Goal: Use online tool/utility: Utilize a website feature to perform a specific function

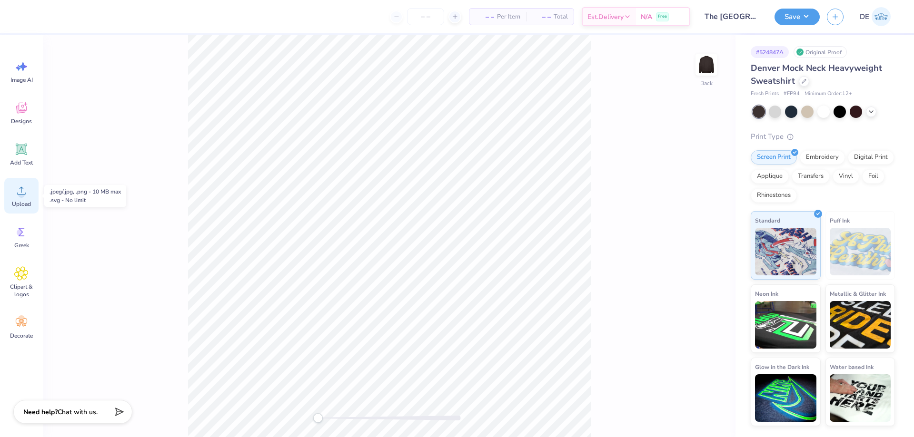
click at [23, 192] on circle at bounding box center [21, 194] width 7 height 7
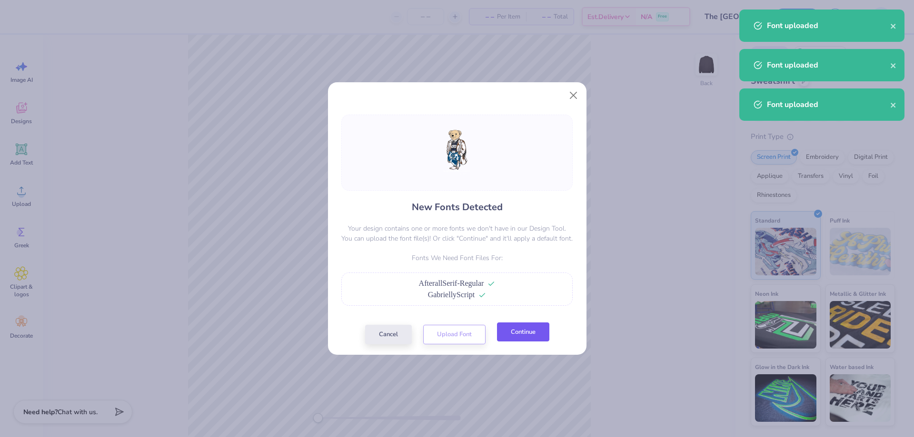
click at [538, 330] on button "Continue" at bounding box center [523, 333] width 52 height 20
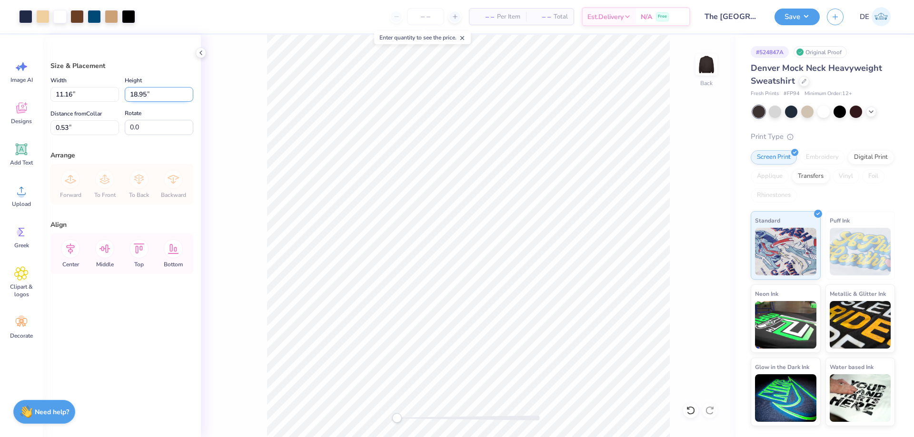
click at [146, 97] on input "18.95" at bounding box center [159, 94] width 69 height 15
type input "13"
type input "7.65"
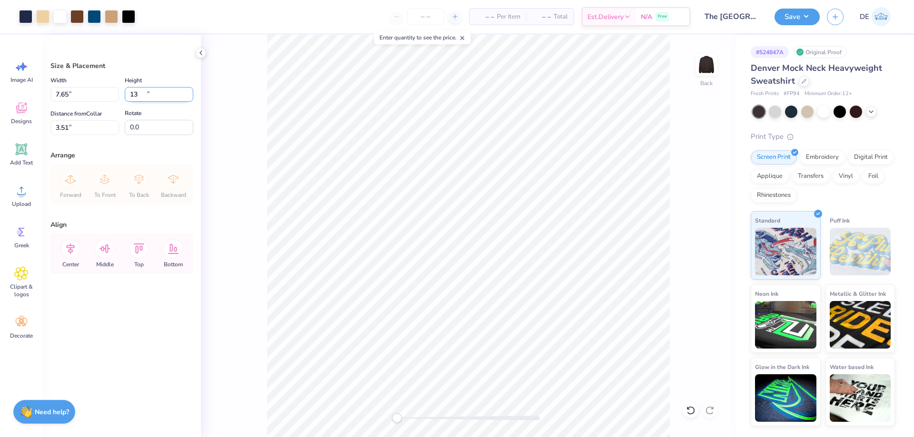
type input "13.00"
click at [84, 132] on input "3.51" at bounding box center [84, 127] width 69 height 15
type input "2.00"
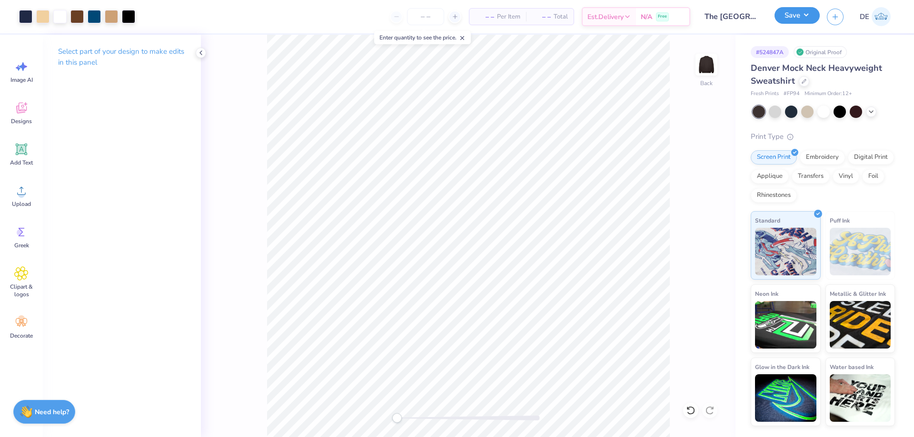
click at [806, 17] on button "Save" at bounding box center [796, 15] width 45 height 17
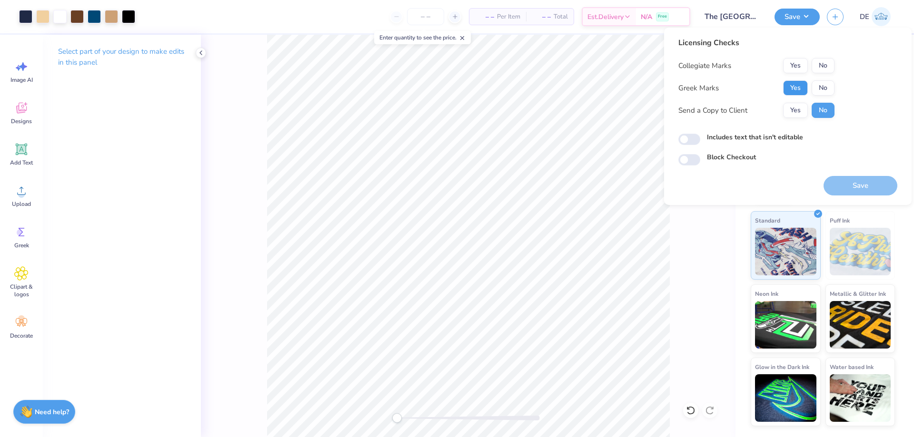
click at [796, 87] on button "Yes" at bounding box center [795, 87] width 25 height 15
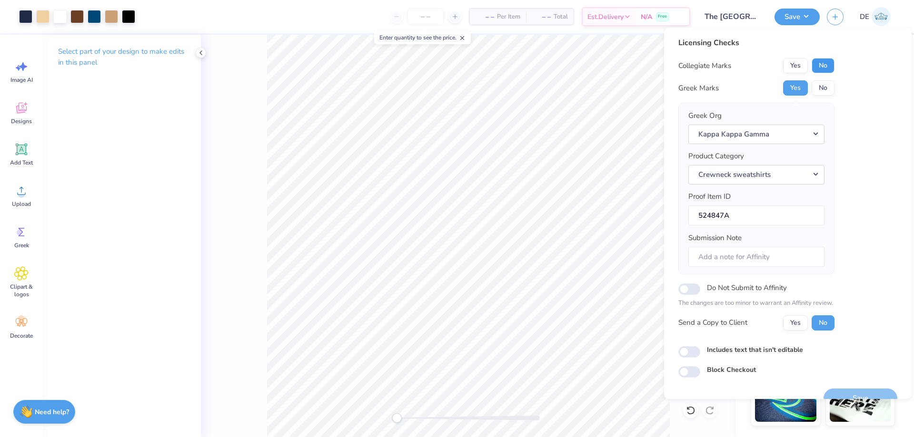
click at [812, 60] on button "No" at bounding box center [822, 65] width 23 height 15
drag, startPoint x: 814, startPoint y: 60, endPoint x: 768, endPoint y: 57, distance: 46.3
click at [814, 61] on button "No" at bounding box center [822, 65] width 23 height 15
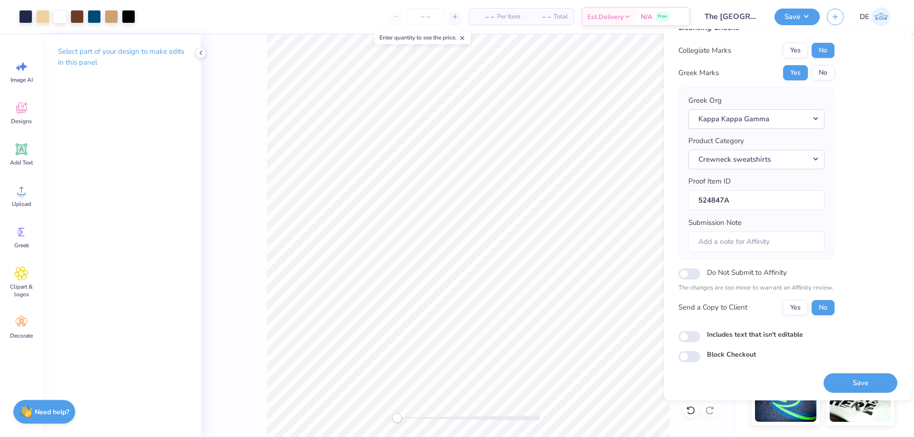
scroll to position [18, 0]
click at [841, 384] on button "Save" at bounding box center [860, 382] width 74 height 20
checkbox input "true"
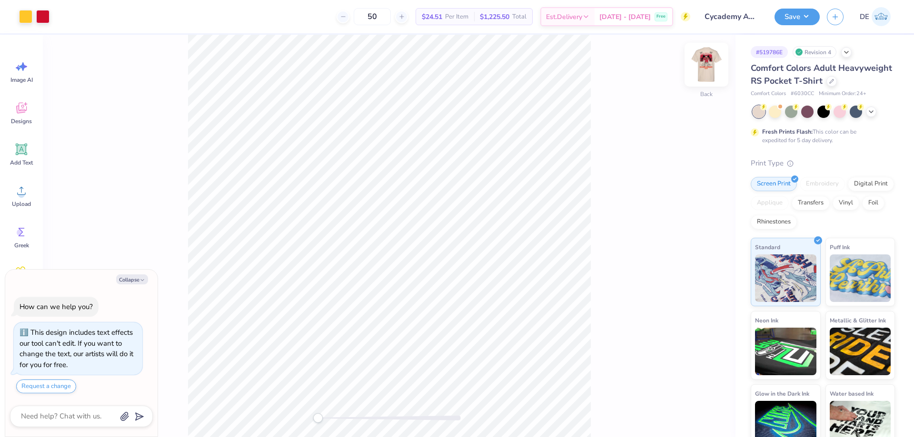
click at [702, 67] on img at bounding box center [706, 65] width 38 height 38
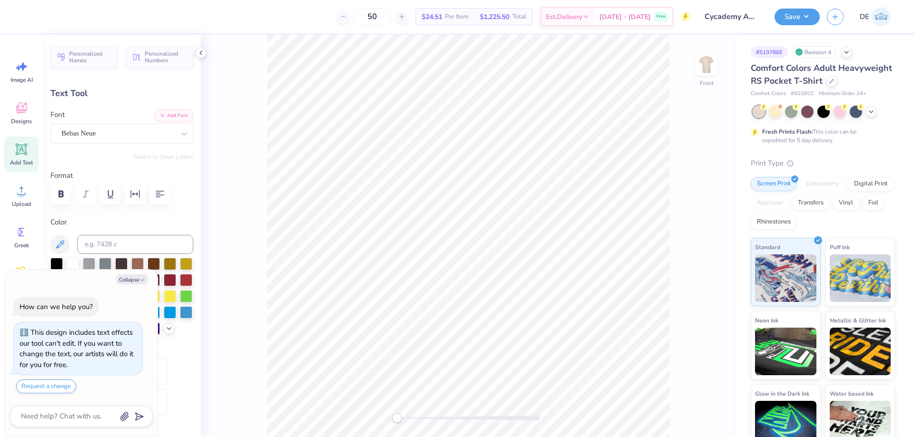
type textarea "x"
